Goal: Book appointment/travel/reservation

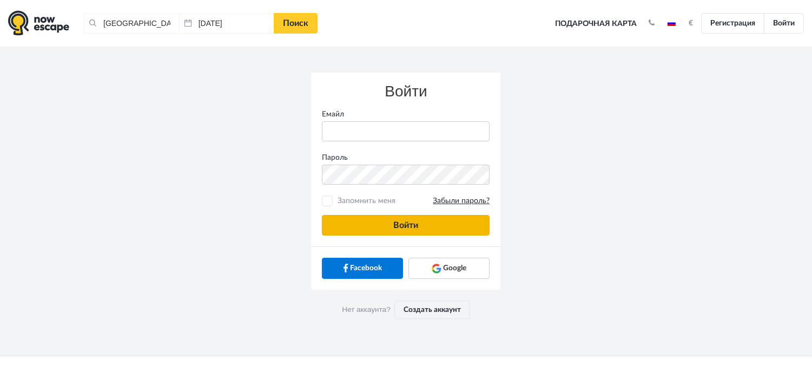
type input "anatoly@imaginaris.ee"
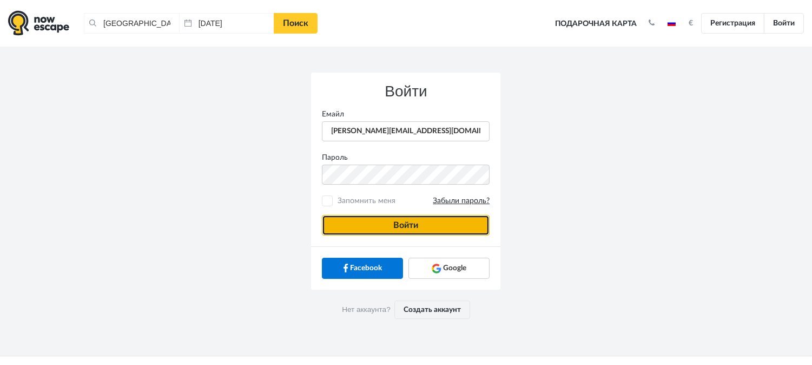
click at [445, 229] on button "Войти" at bounding box center [406, 225] width 168 height 21
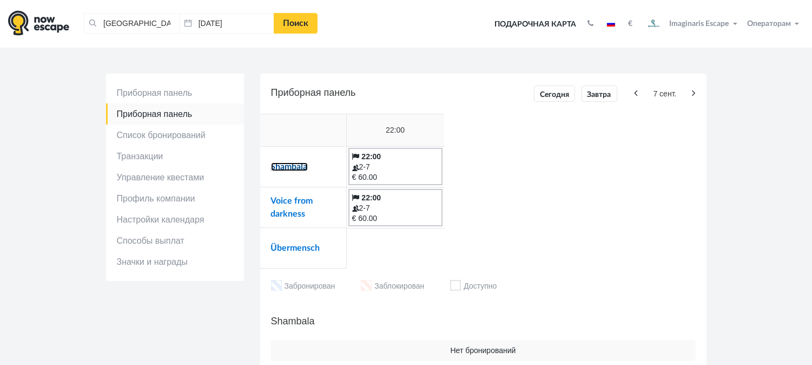
click at [301, 166] on link "Shambala" at bounding box center [289, 166] width 37 height 9
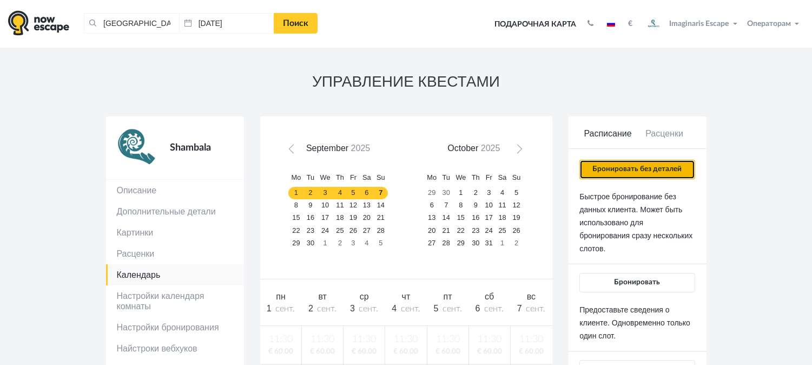
click at [598, 164] on button "Бронировать без деталей" at bounding box center [636, 169] width 115 height 19
